Goal: Information Seeking & Learning: Learn about a topic

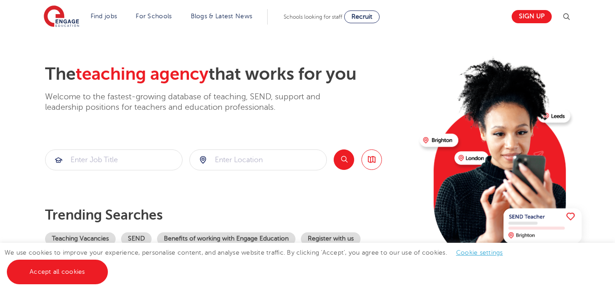
scroll to position [32, 0]
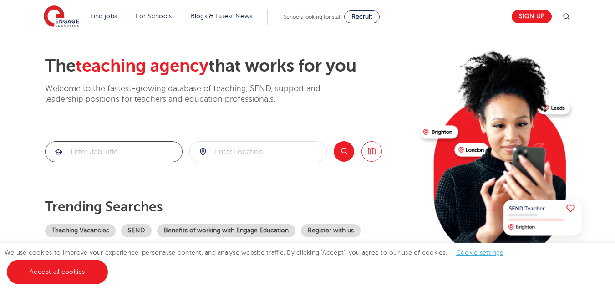
click at [153, 155] on input "search" at bounding box center [114, 152] width 137 height 20
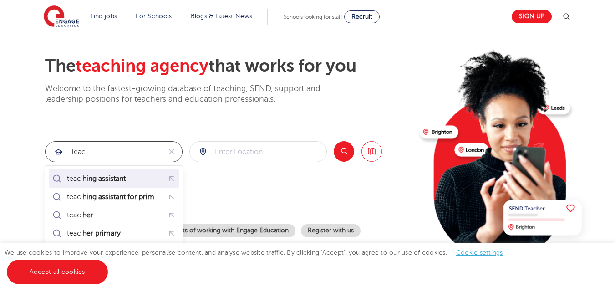
click at [141, 176] on div "teac hing assistant" at bounding box center [114, 178] width 127 height 14
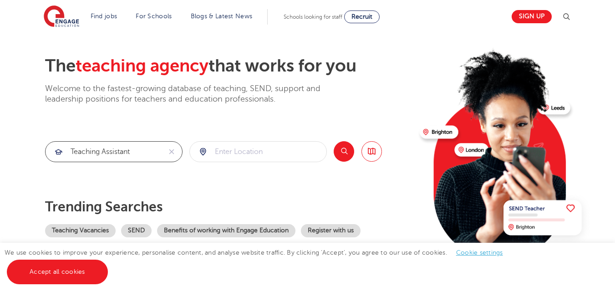
type input "teaching assistant"
click at [228, 154] on input "search" at bounding box center [258, 152] width 137 height 20
type input "so140at"
click button "Submit" at bounding box center [0, 0] width 0 height 0
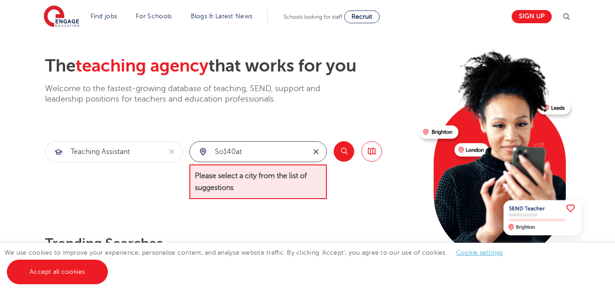
click at [314, 150] on icon "reset" at bounding box center [315, 151] width 9 height 8
type input "southampton"
click at [346, 152] on button "Search" at bounding box center [344, 151] width 20 height 20
click at [306, 152] on button "reset" at bounding box center [315, 152] width 21 height 20
click at [289, 153] on input "search" at bounding box center [258, 152] width 137 height 20
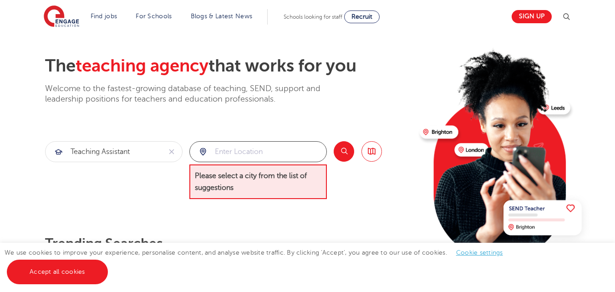
click at [229, 156] on input "search" at bounding box center [258, 152] width 137 height 20
click at [302, 191] on span "Please select a city from the list of suggestions" at bounding box center [257, 181] width 137 height 35
click at [342, 155] on button "Search" at bounding box center [344, 151] width 20 height 20
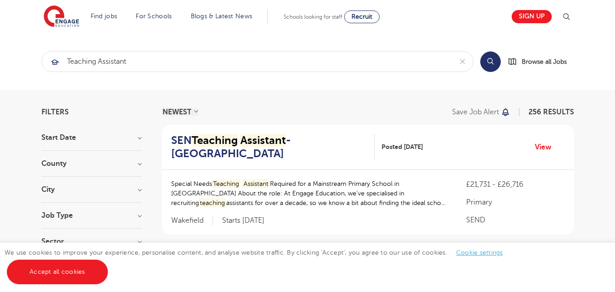
click at [136, 192] on h3 "City" at bounding box center [91, 189] width 100 height 7
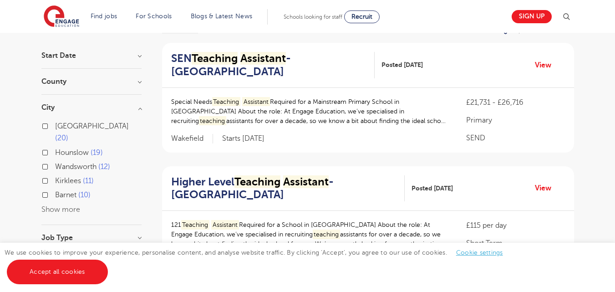
scroll to position [85, 0]
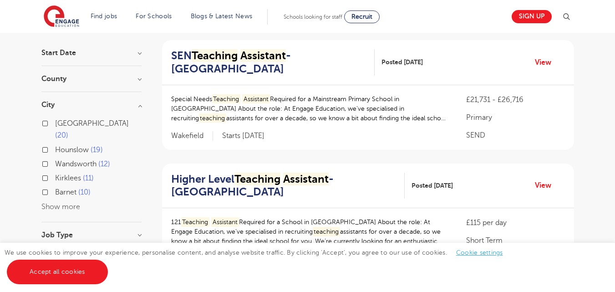
click at [66, 203] on button "Show more" at bounding box center [60, 207] width 39 height 8
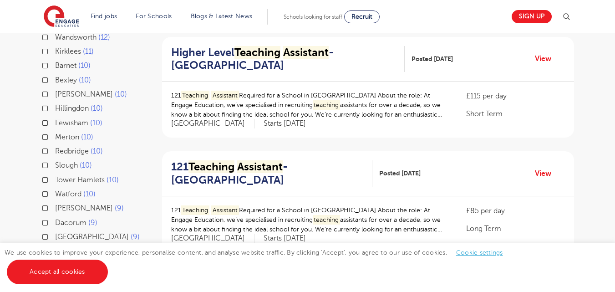
scroll to position [0, 0]
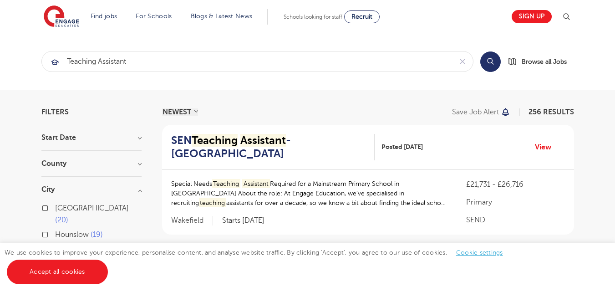
click at [493, 60] on button "Search" at bounding box center [490, 61] width 20 height 20
